Goal: Navigation & Orientation: Find specific page/section

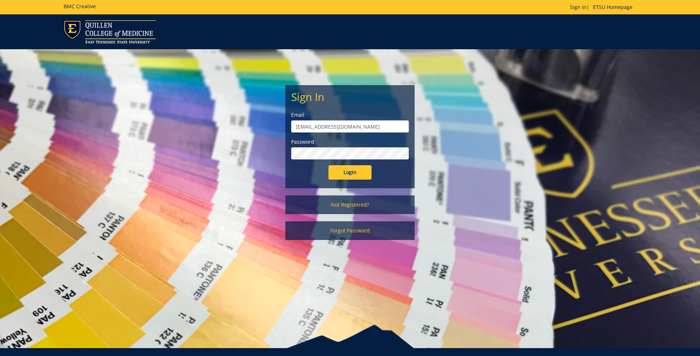
click at [350, 124] on input "[EMAIL_ADDRESS][DOMAIN_NAME]" at bounding box center [350, 126] width 118 height 12
click at [271, 118] on div "Sign In Email [EMAIL_ADDRESS][DOMAIN_NAME] Password Login Not Registered? Forgo…" at bounding box center [350, 148] width 420 height 198
click at [348, 166] on input "Login" at bounding box center [349, 172] width 43 height 14
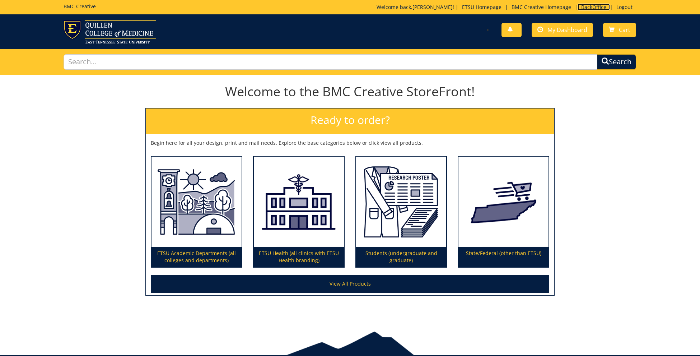
click at [596, 5] on link "BackOffice" at bounding box center [594, 7] width 32 height 7
